Goal: Task Accomplishment & Management: Manage account settings

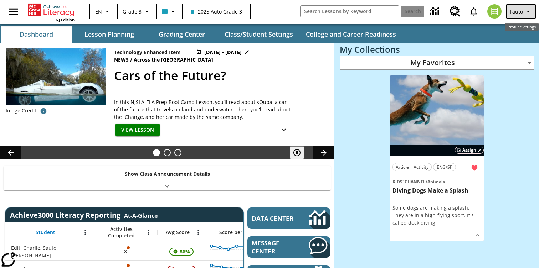
click at [521, 6] on button "Tauto" at bounding box center [521, 11] width 30 height 14
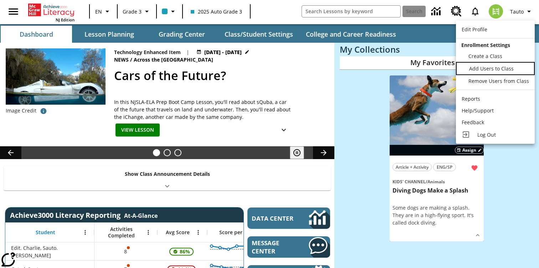
click at [492, 67] on span "Add Users to Class" at bounding box center [491, 68] width 45 height 7
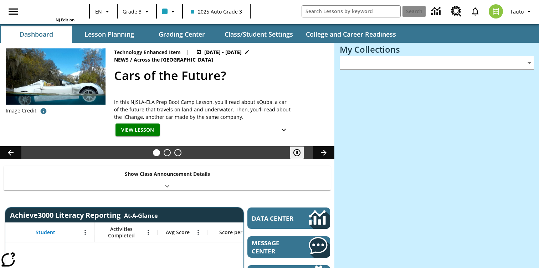
type input "-1"
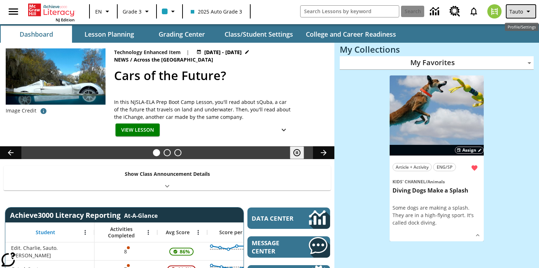
click at [519, 15] on button "Tauto" at bounding box center [521, 11] width 30 height 14
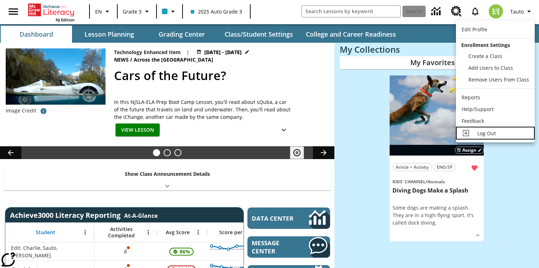
click at [494, 132] on span "Log Out" at bounding box center [486, 133] width 19 height 7
